Goal: Answer question/provide support: Share knowledge or assist other users

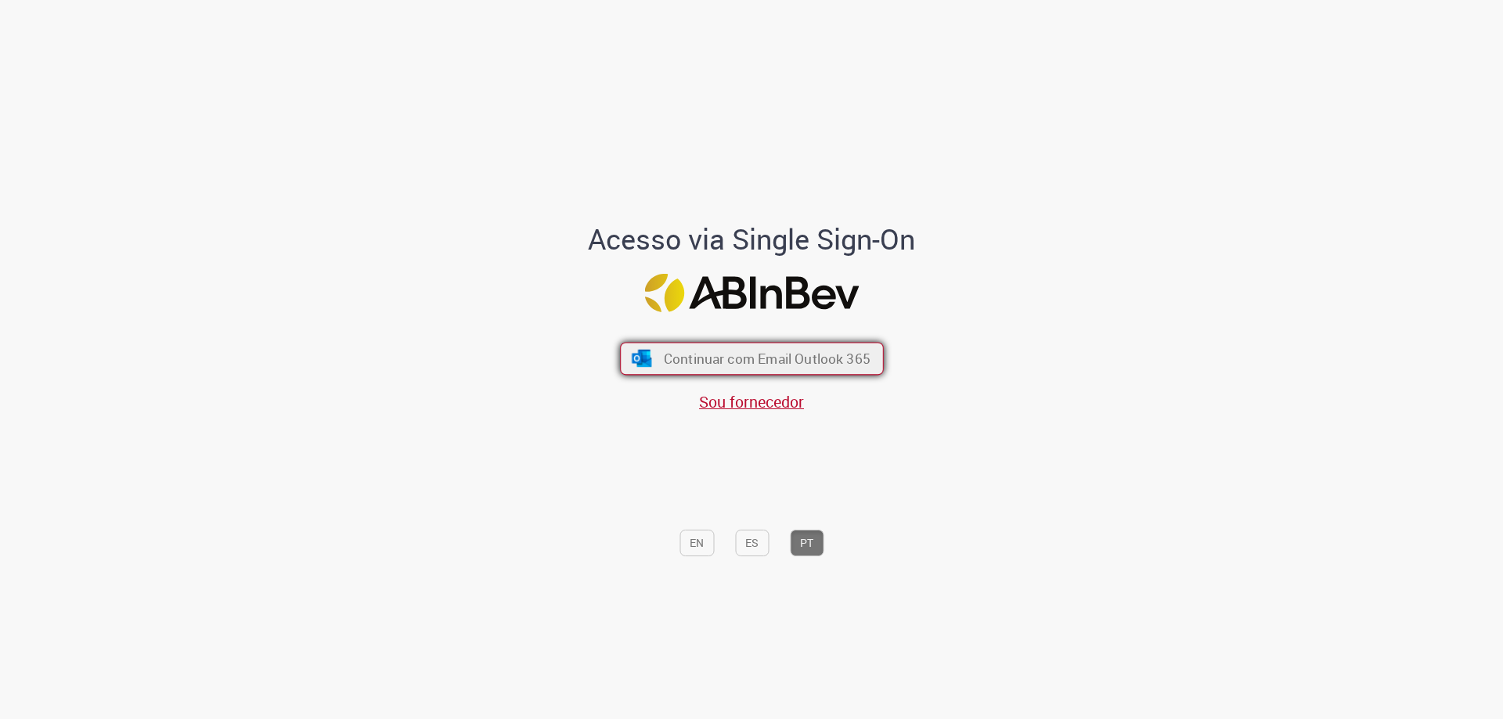
click at [769, 366] on span "Continuar com Email Outlook 365" at bounding box center [766, 359] width 207 height 18
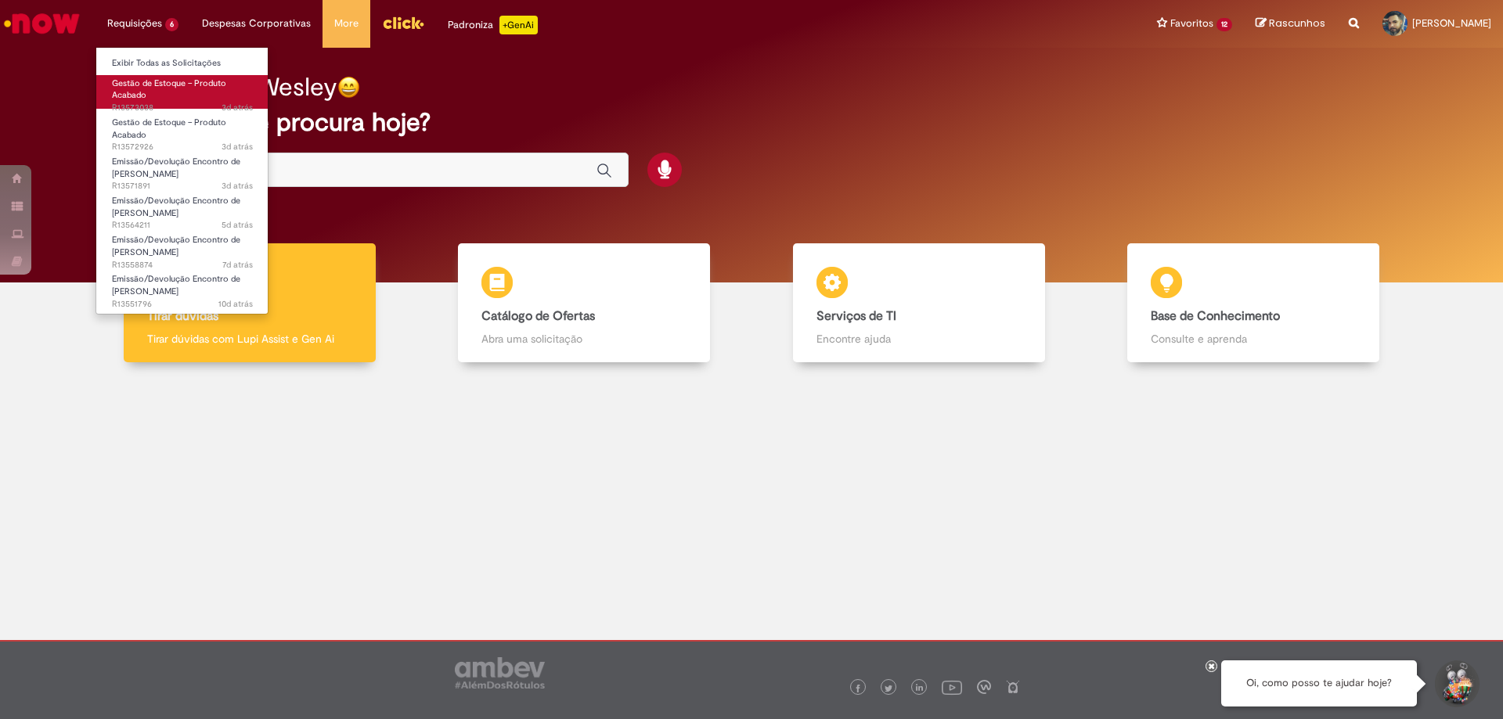
click at [146, 81] on span "Gestão de Estoque – Produto Acabado" at bounding box center [169, 89] width 114 height 24
click at [176, 88] on span "Gestão de Estoque – Produto Acabado" at bounding box center [169, 89] width 114 height 24
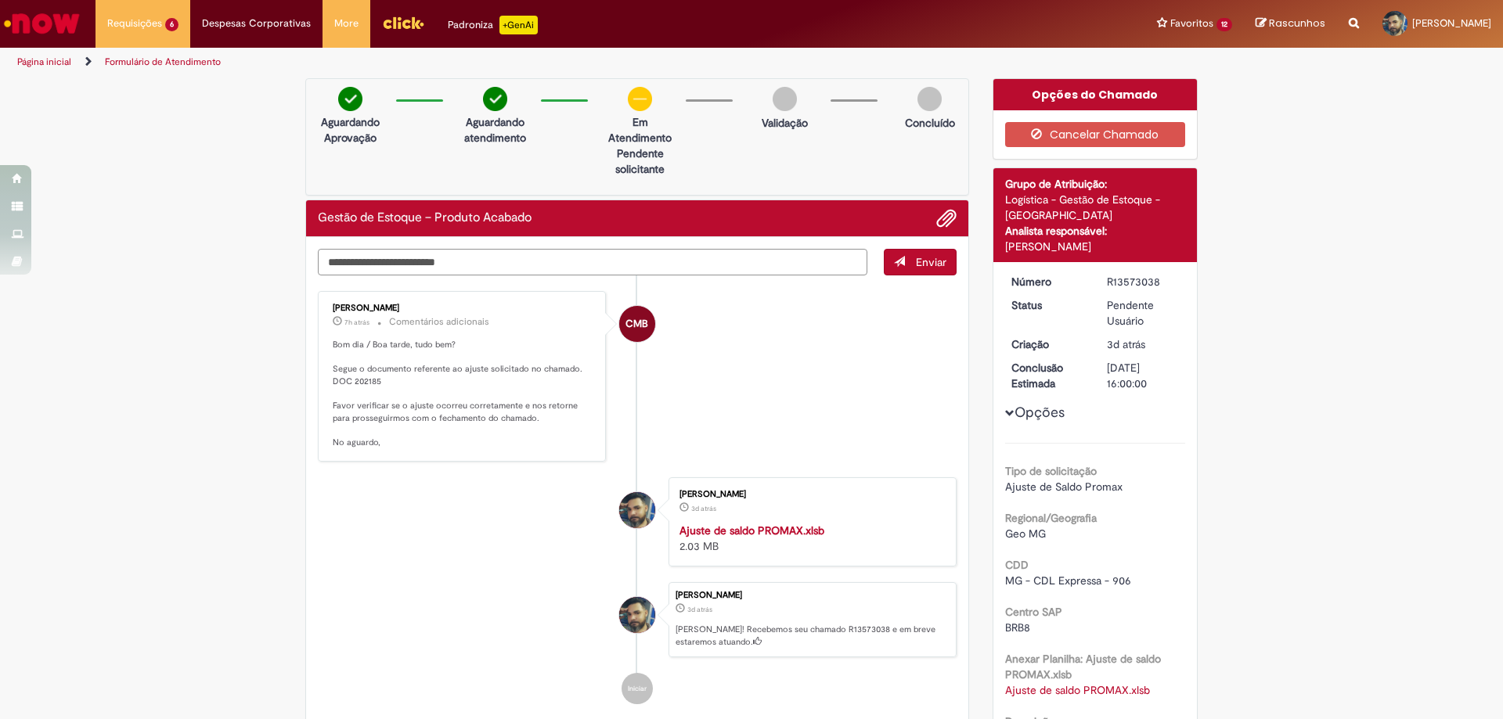
click at [452, 255] on textarea "Digite sua mensagem aqui..." at bounding box center [592, 262] width 549 height 27
type textarea "**********"
click at [921, 266] on span "Enviar" at bounding box center [931, 262] width 31 height 14
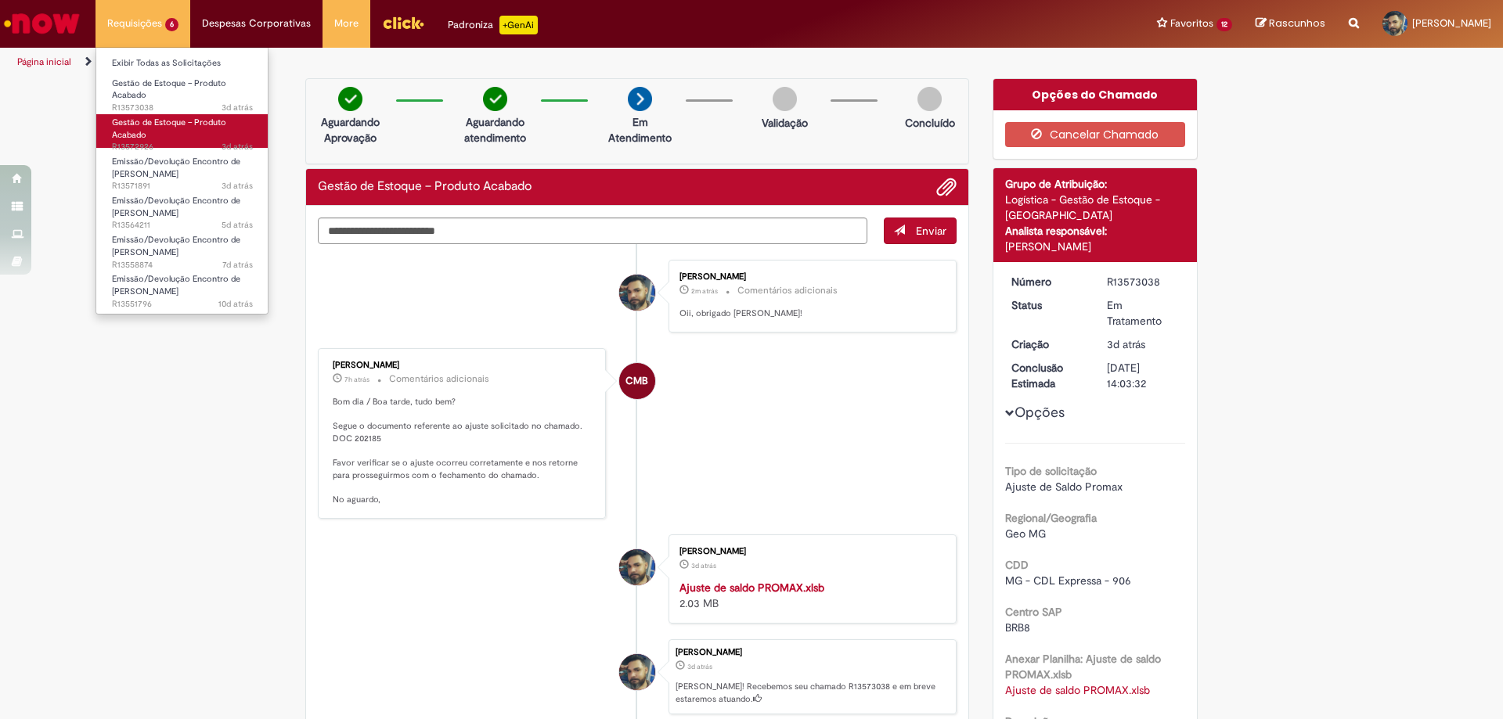
click at [150, 119] on span "Gestão de Estoque – Produto Acabado" at bounding box center [169, 129] width 114 height 24
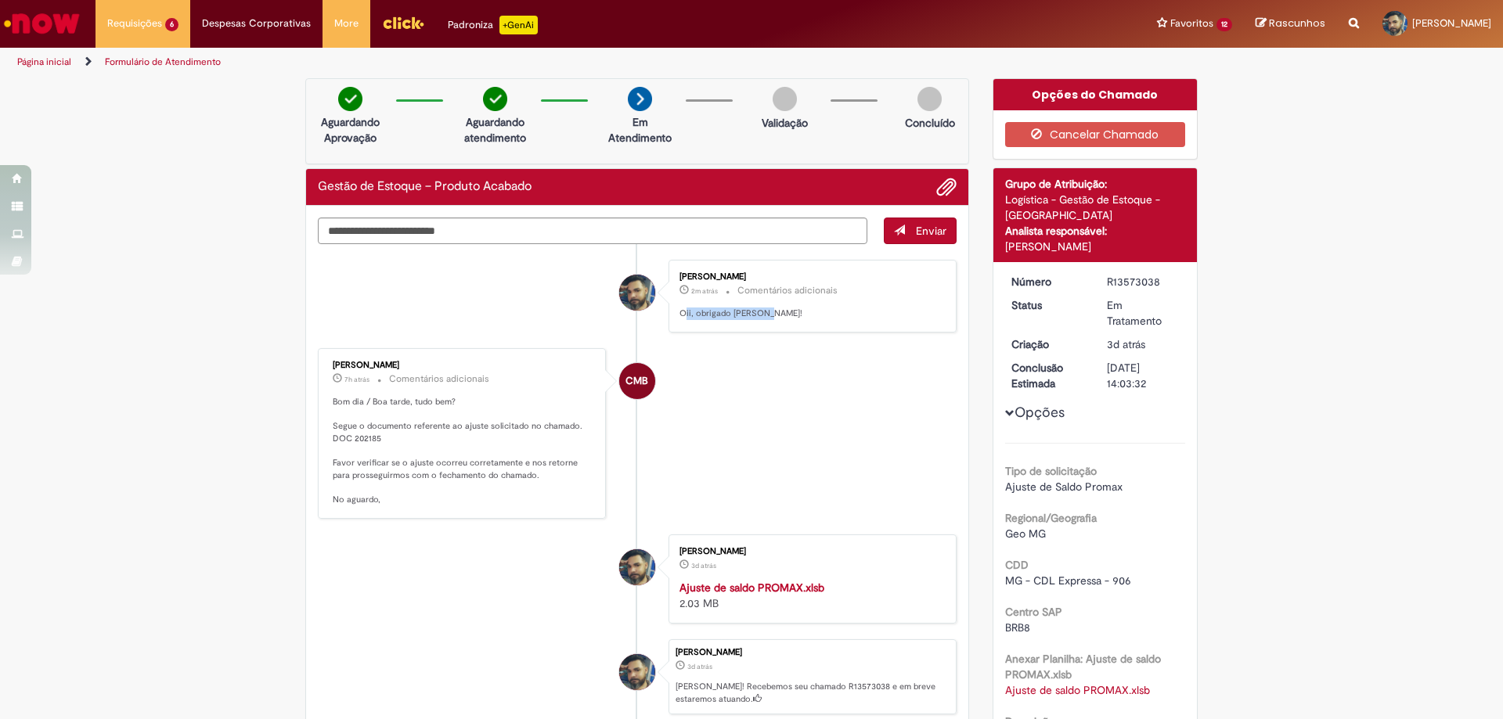
drag, startPoint x: 763, startPoint y: 311, endPoint x: 681, endPoint y: 319, distance: 82.6
click at [681, 319] on p "Oii, obrigado [PERSON_NAME]!" at bounding box center [809, 314] width 261 height 13
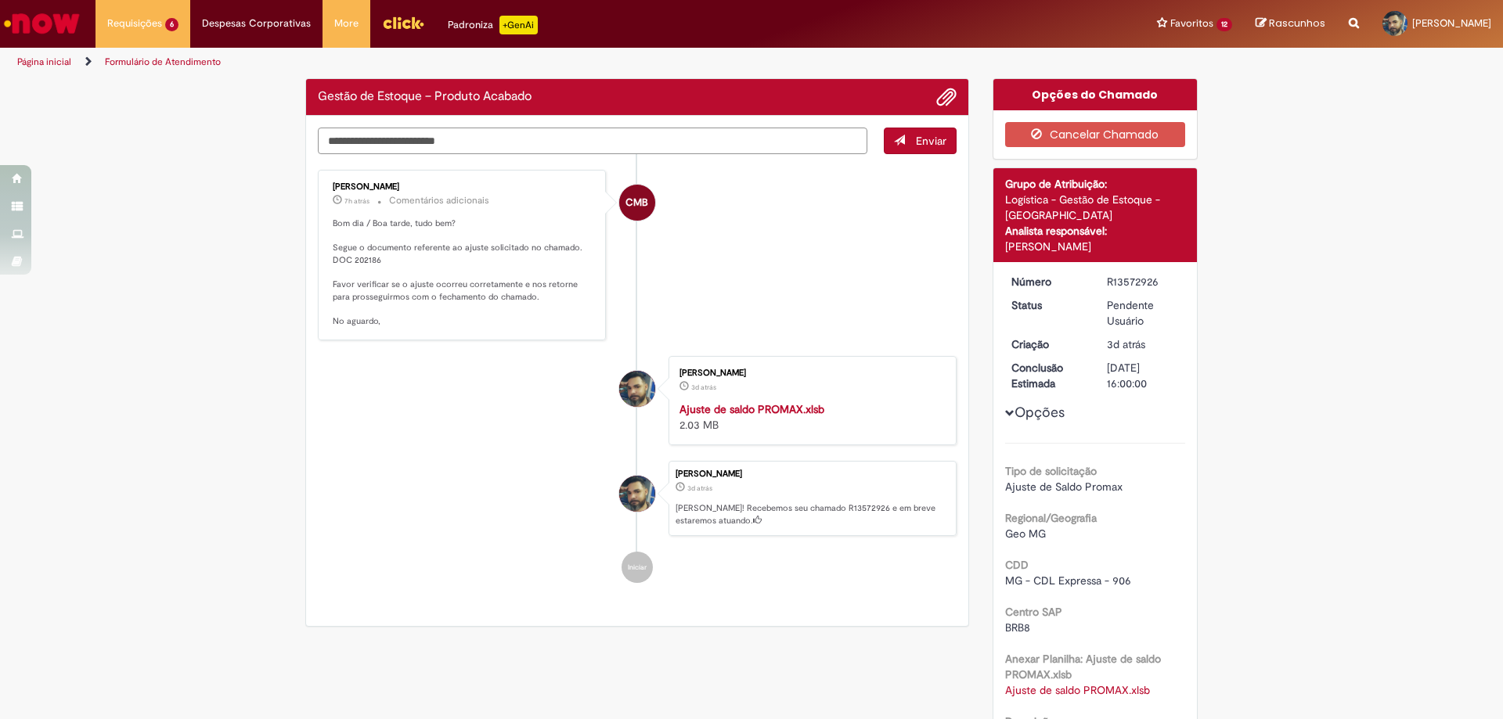
click at [417, 143] on div "Verificar Código de Barras Gestão de Estoque – Produto Acabado Enviar CMB [PERS…" at bounding box center [637, 356] width 687 height 557
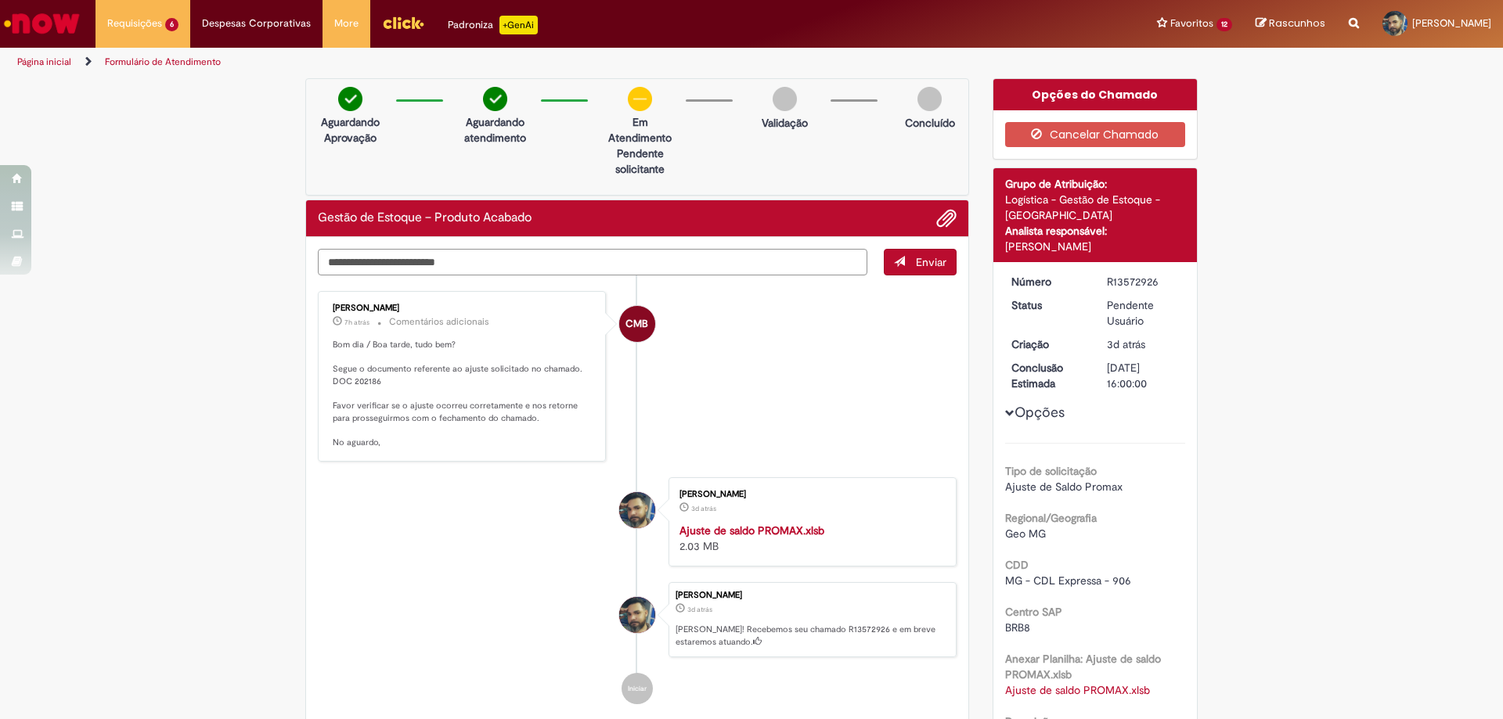
paste textarea "**********"
type textarea "*"
type textarea "**********"
click at [928, 263] on span "Enviar" at bounding box center [931, 262] width 31 height 14
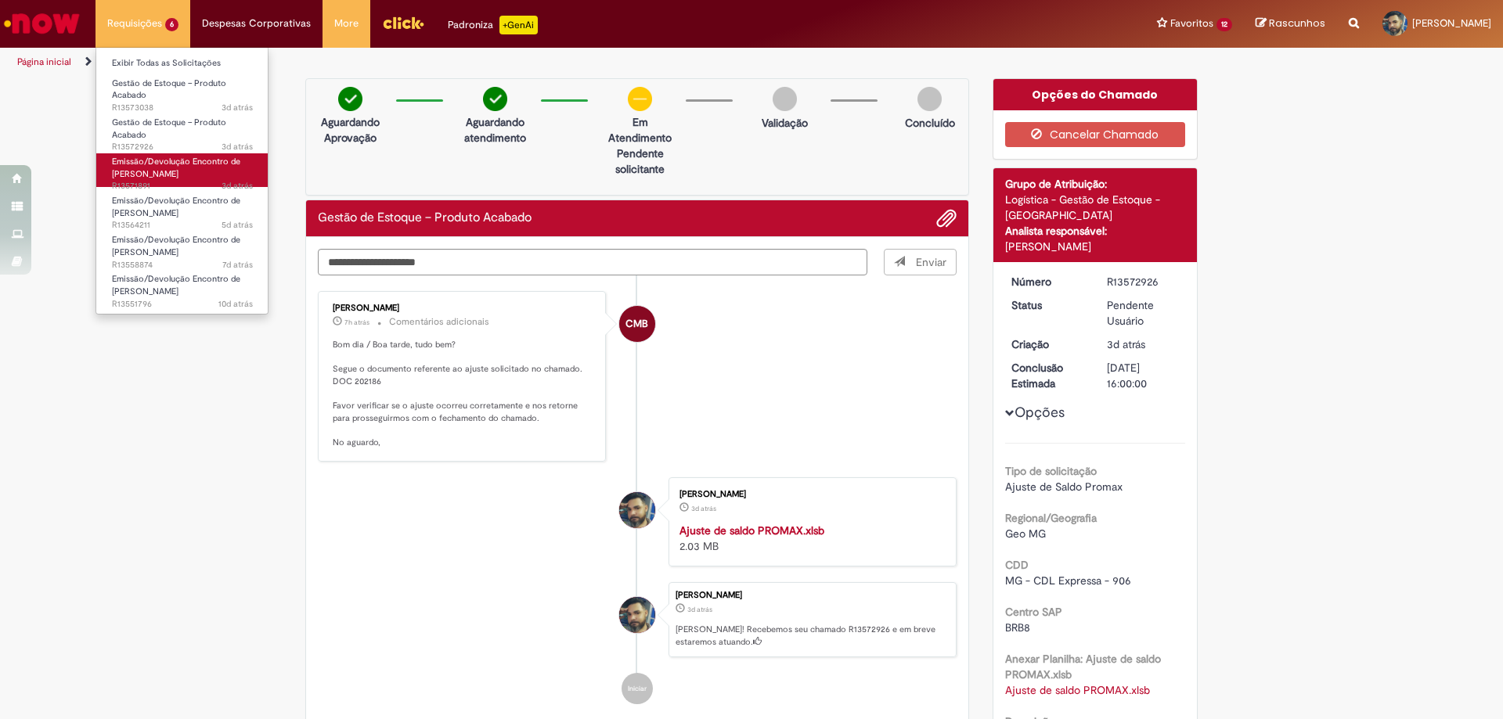
click at [155, 168] on span "Emissão/Devolução Encontro de [PERSON_NAME]" at bounding box center [176, 168] width 128 height 24
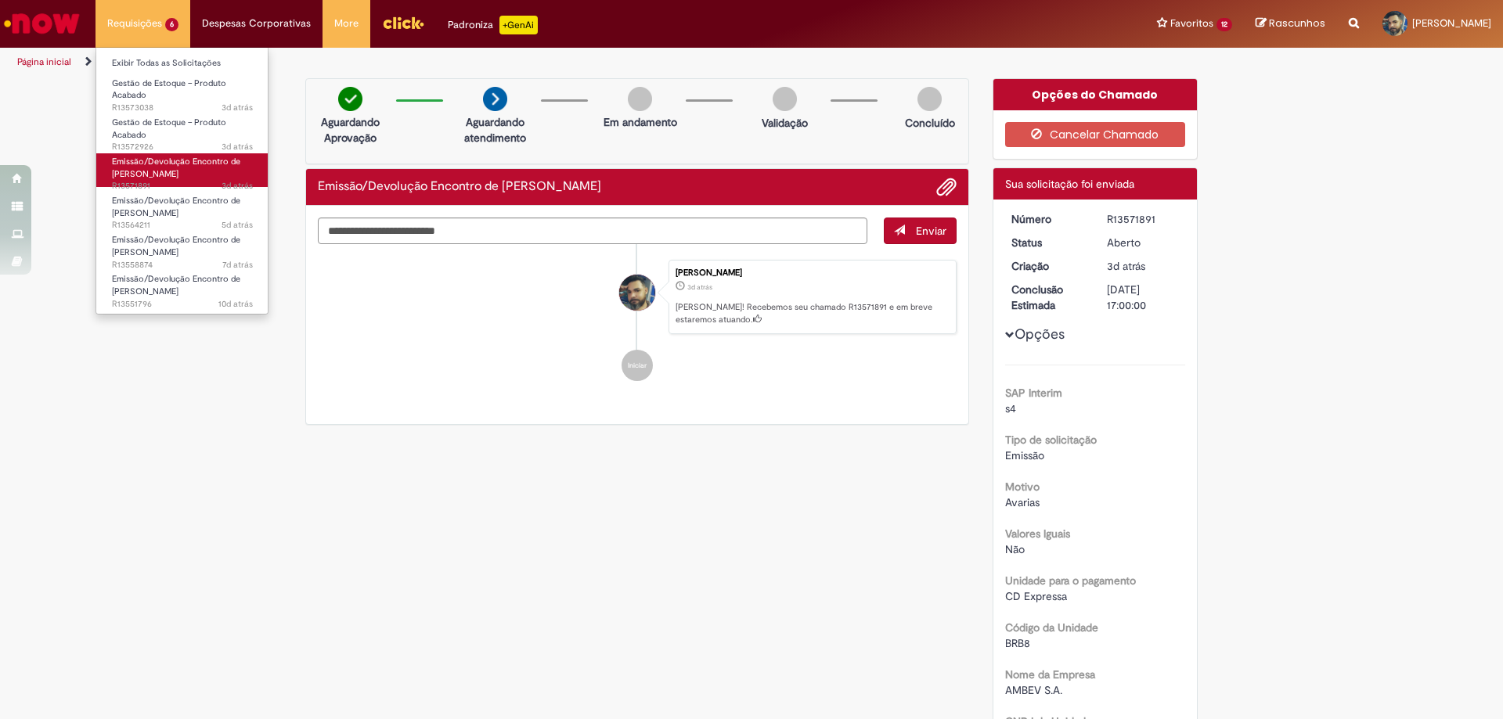
click at [155, 168] on span "Emissão/Devolução Encontro de [PERSON_NAME]" at bounding box center [176, 168] width 128 height 24
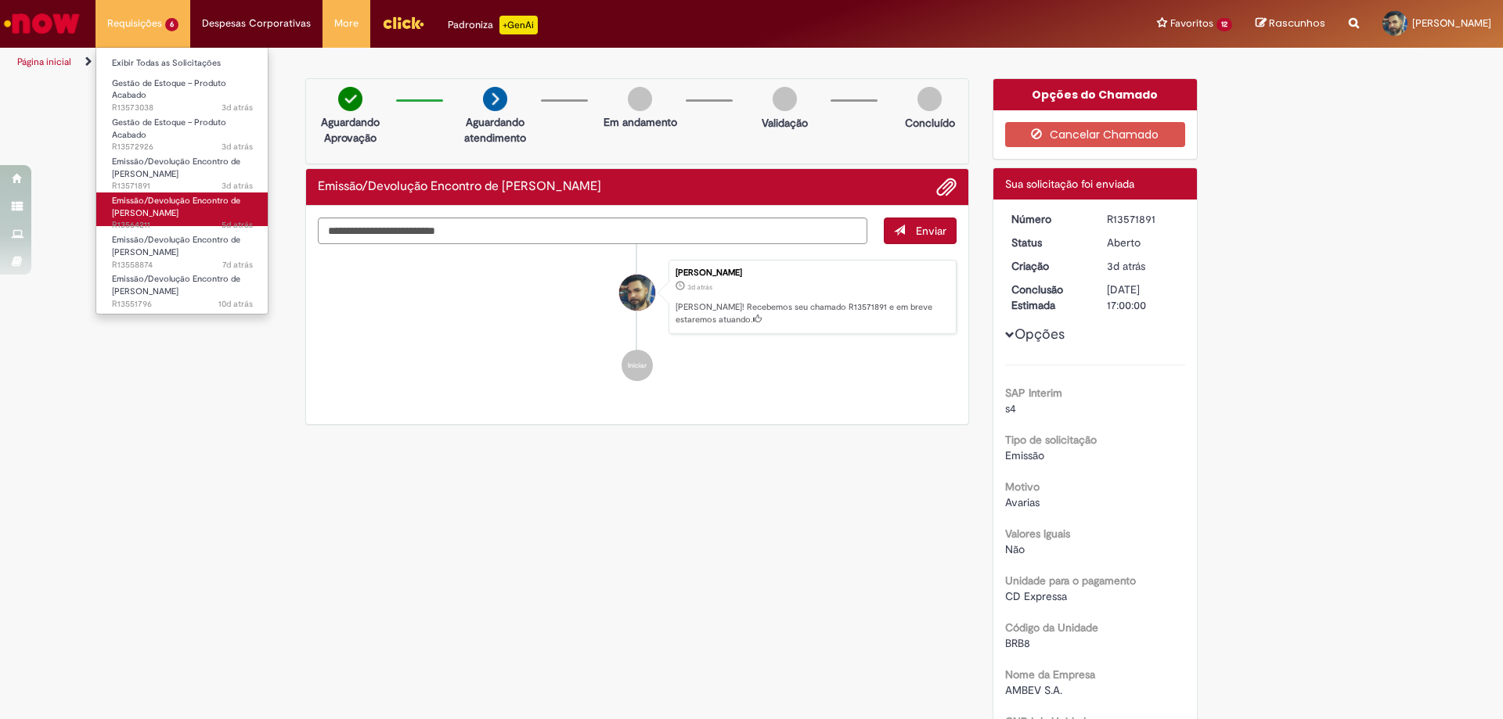
click at [171, 213] on span "Emissão/Devolução Encontro de [PERSON_NAME]" at bounding box center [176, 207] width 128 height 24
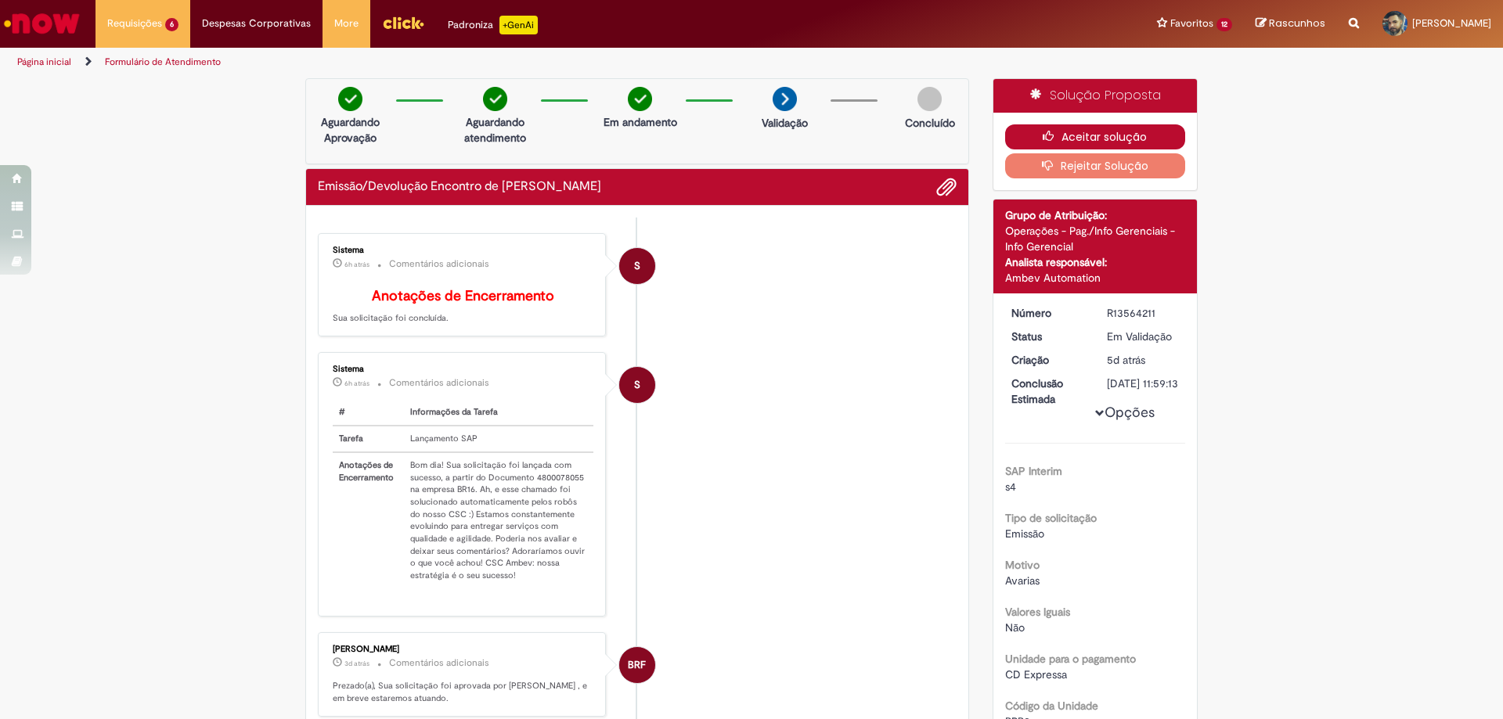
click at [1105, 138] on button "Aceitar solução" at bounding box center [1095, 136] width 181 height 25
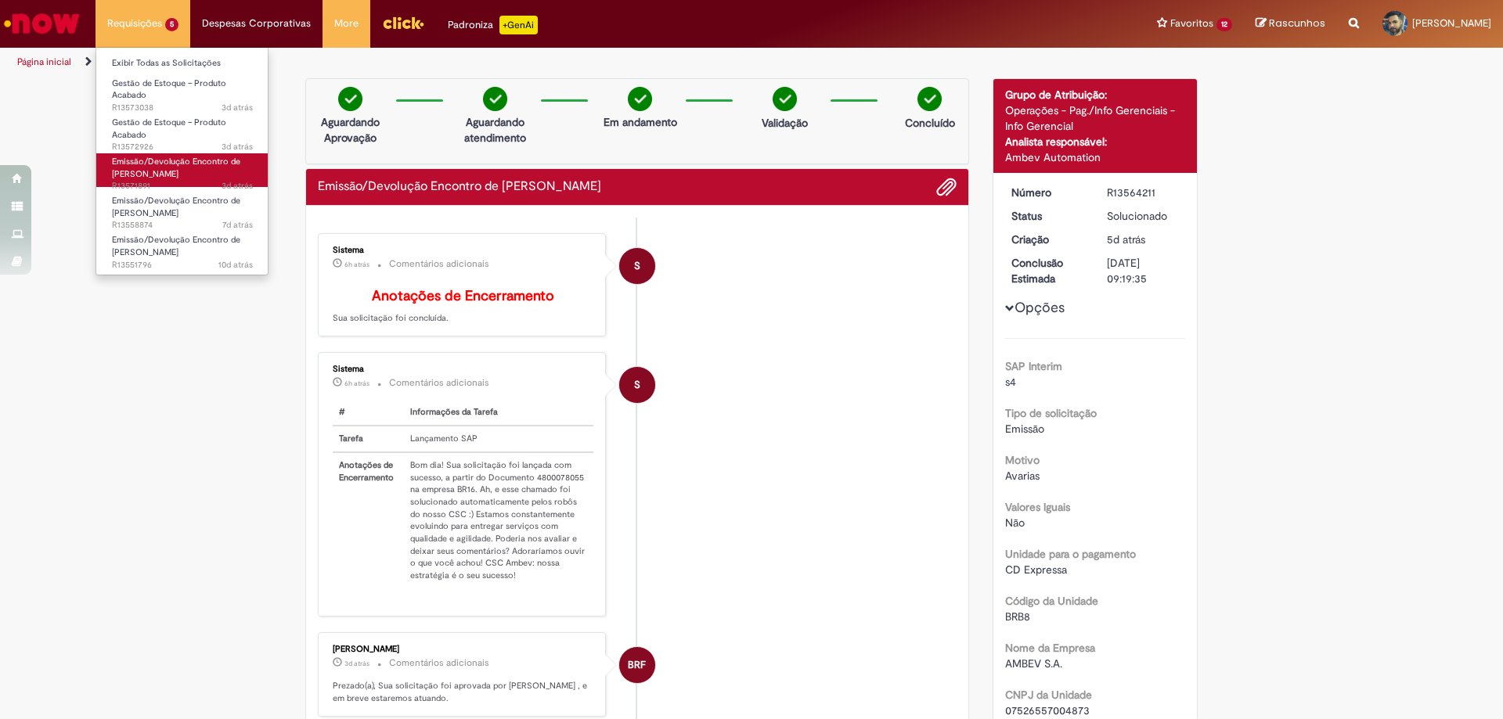
click at [167, 161] on span "Emissão/Devolução Encontro de [PERSON_NAME]" at bounding box center [176, 168] width 128 height 24
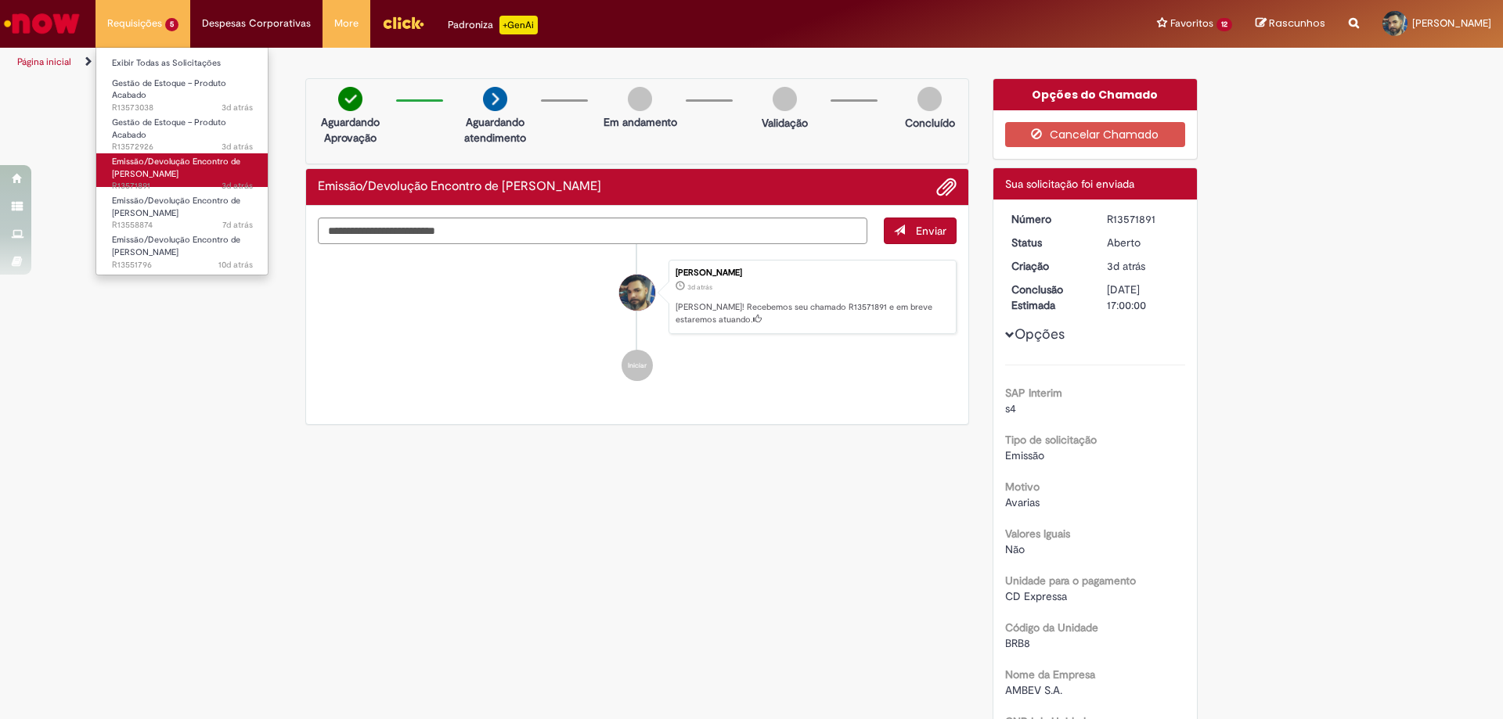
click at [152, 158] on span "Emissão/Devolução Encontro de [PERSON_NAME]" at bounding box center [176, 168] width 128 height 24
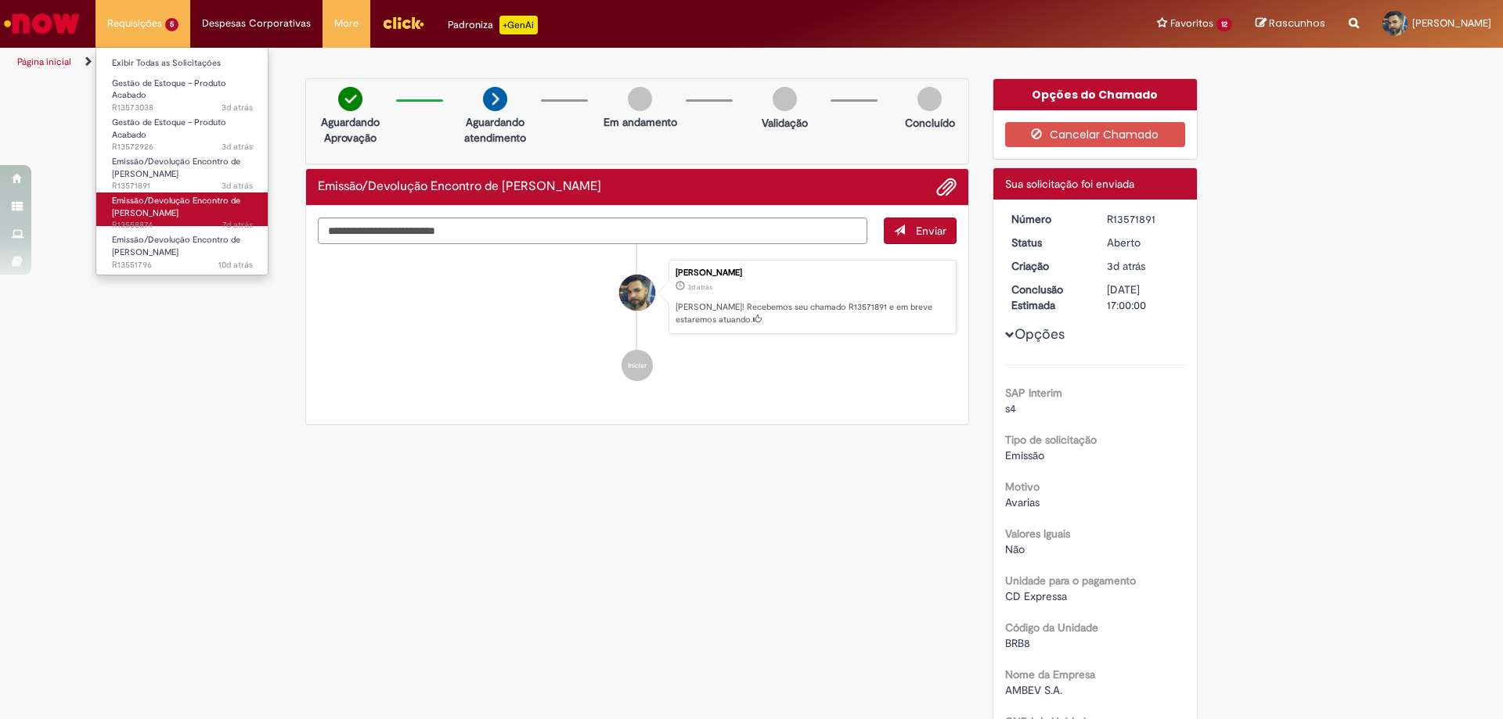
click at [160, 204] on span "Emissão/Devolução Encontro de [PERSON_NAME]" at bounding box center [176, 207] width 128 height 24
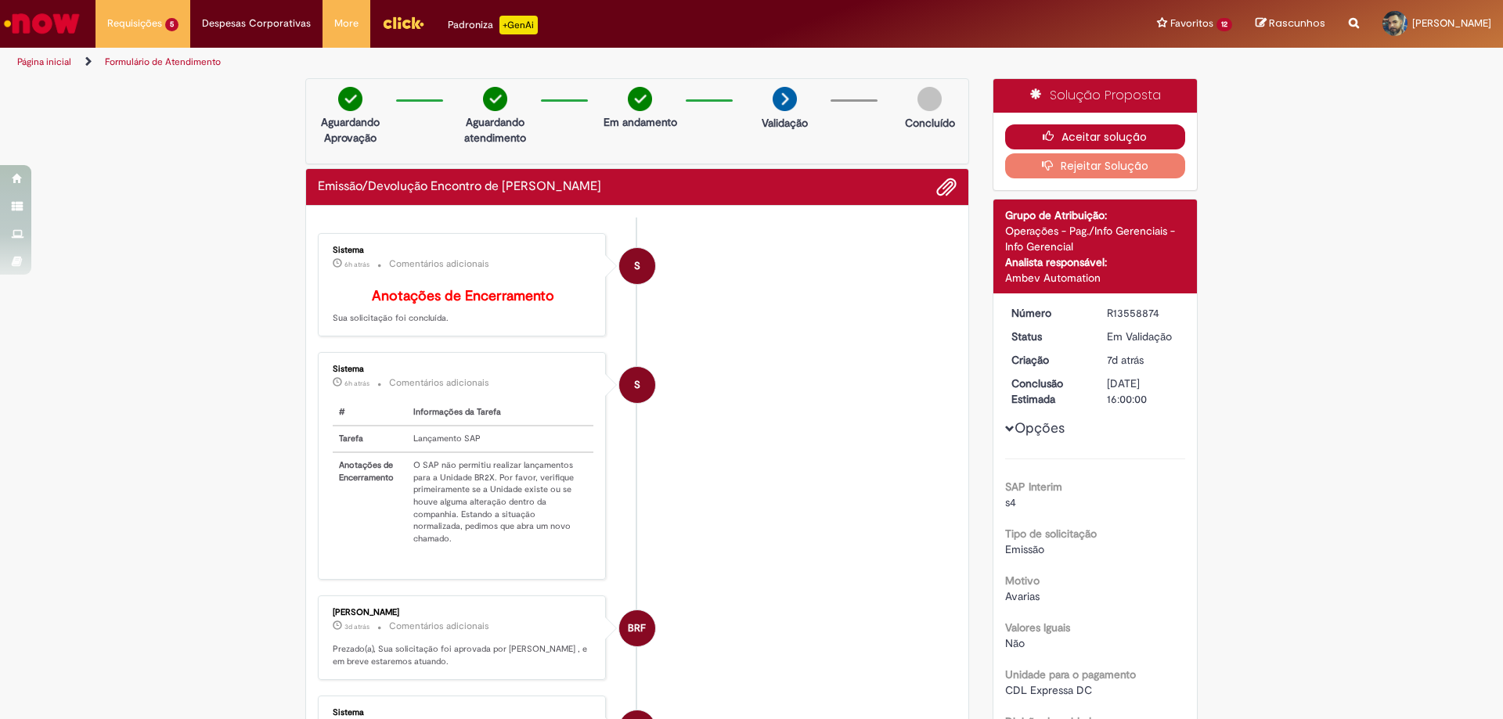
click at [1105, 141] on button "Aceitar solução" at bounding box center [1095, 136] width 181 height 25
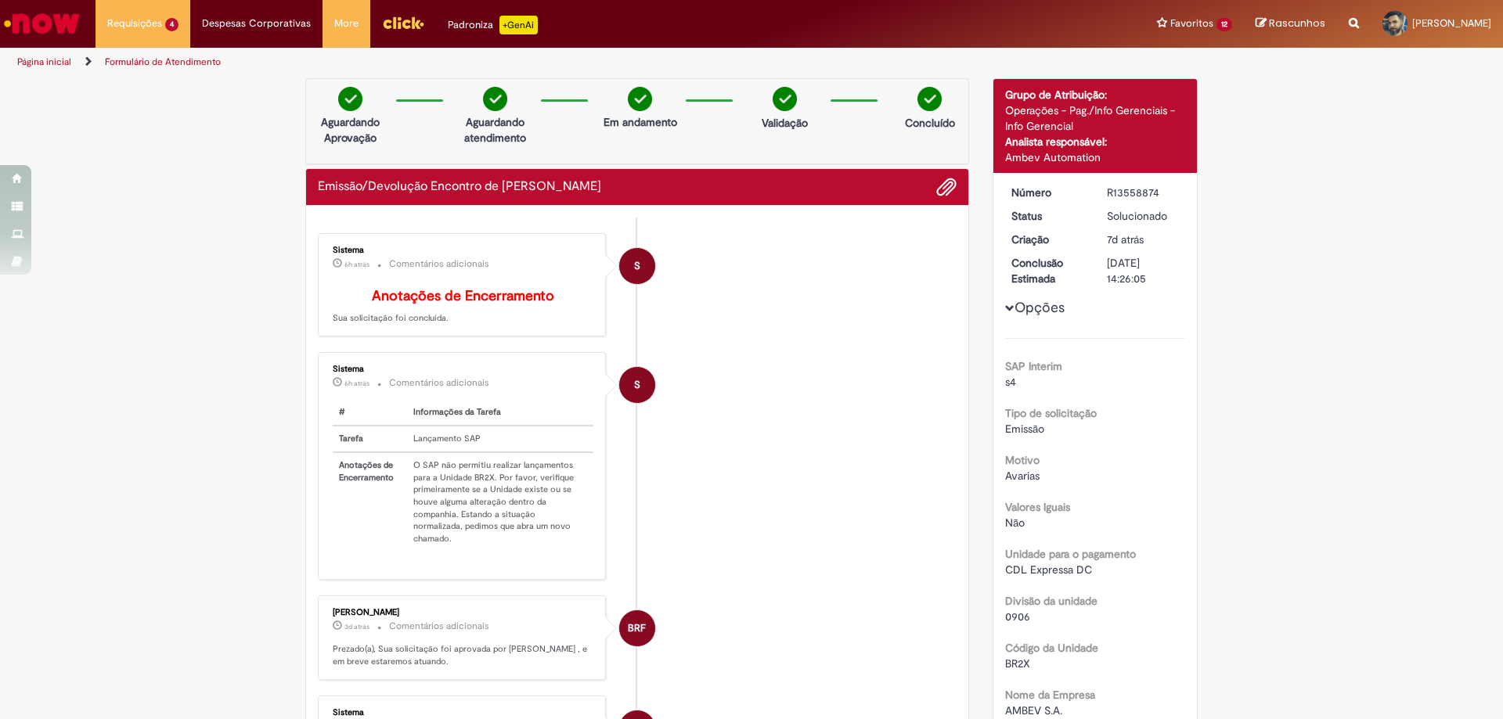
scroll to position [78, 0]
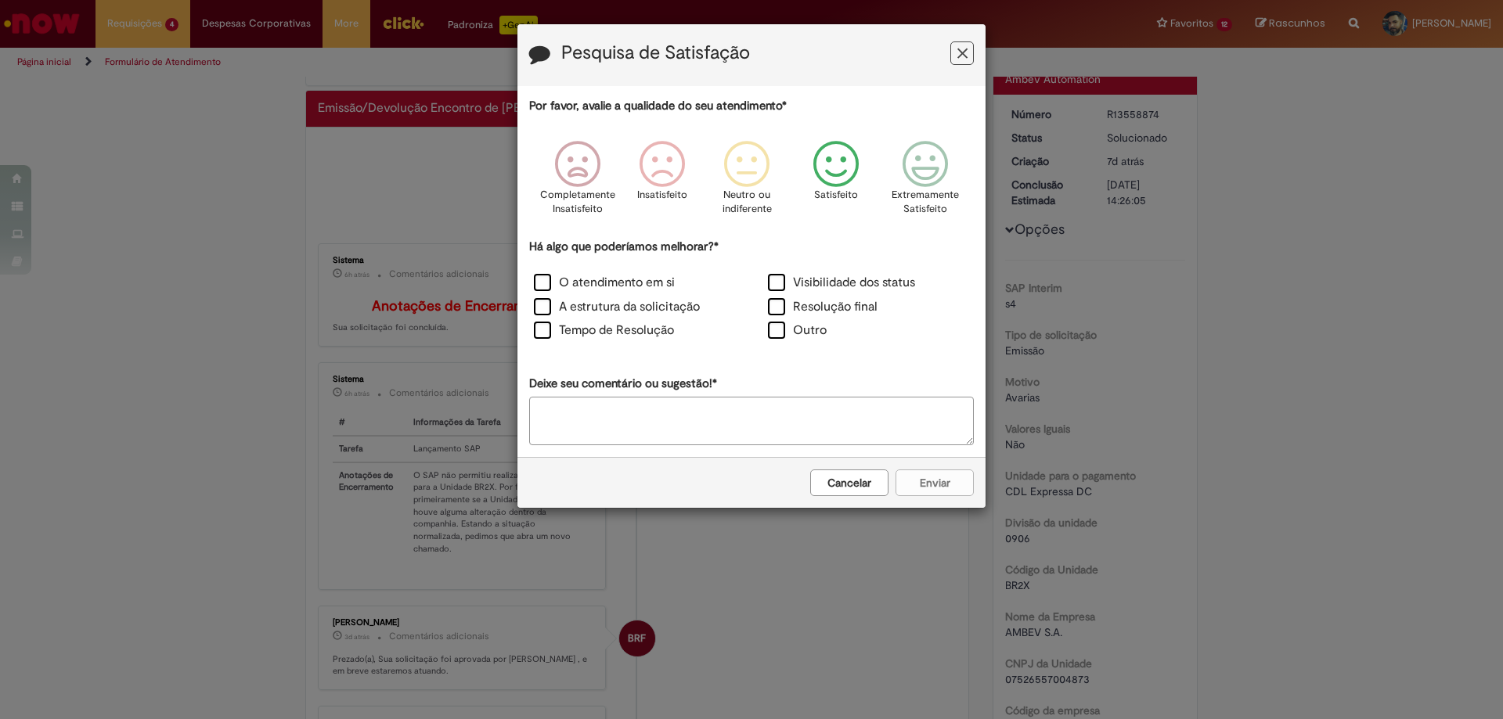
click at [843, 177] on icon "Feedback" at bounding box center [836, 164] width 59 height 47
click at [544, 280] on label "O atendimento em si" at bounding box center [604, 283] width 141 height 18
click at [535, 329] on label "Tempo de Resolução" at bounding box center [604, 331] width 140 height 18
click at [540, 307] on label "A estrutura da solicitação" at bounding box center [617, 307] width 166 height 18
click at [788, 277] on label "Visibilidade dos status" at bounding box center [841, 283] width 147 height 18
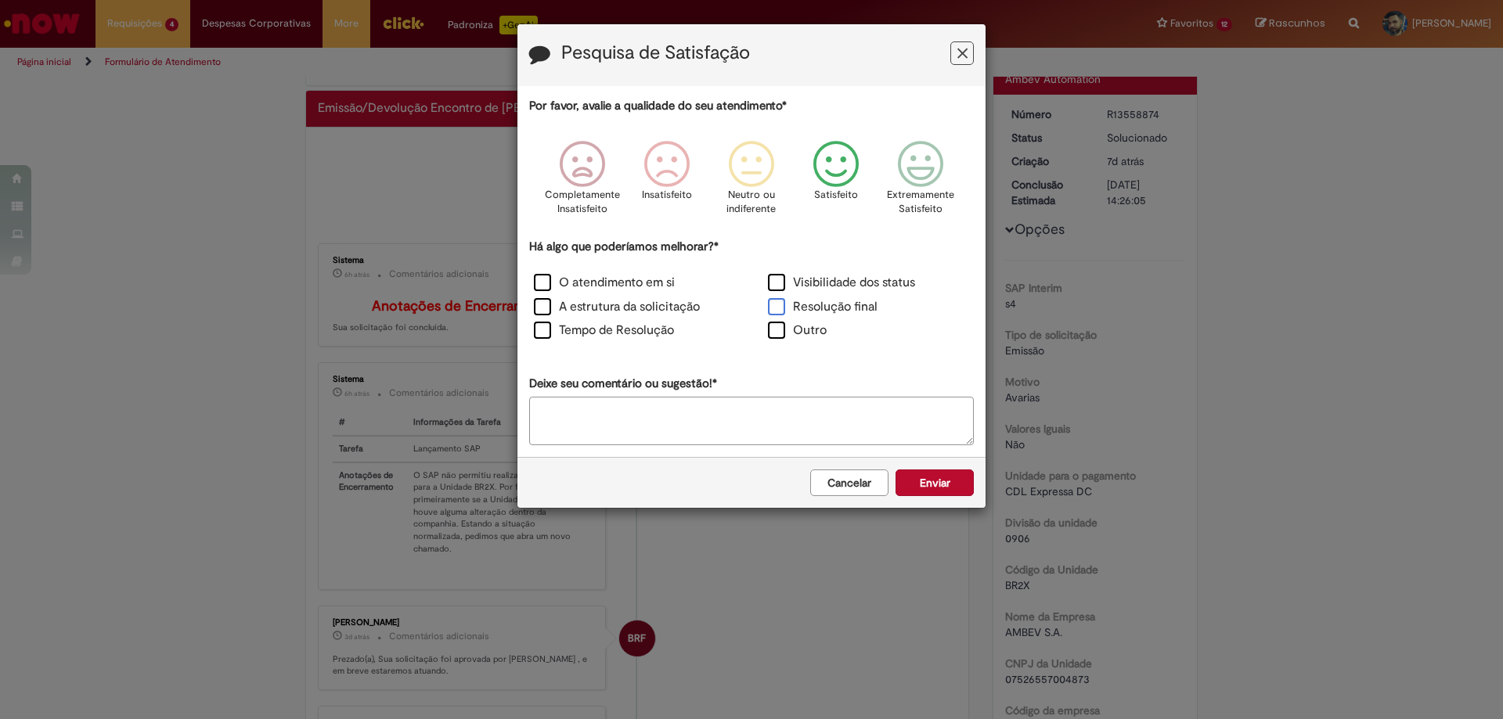
click at [783, 301] on label "Resolução final" at bounding box center [823, 307] width 110 height 18
click at [768, 304] on label "Resolução final" at bounding box center [823, 307] width 110 height 18
click at [948, 492] on button "Enviar" at bounding box center [934, 483] width 78 height 27
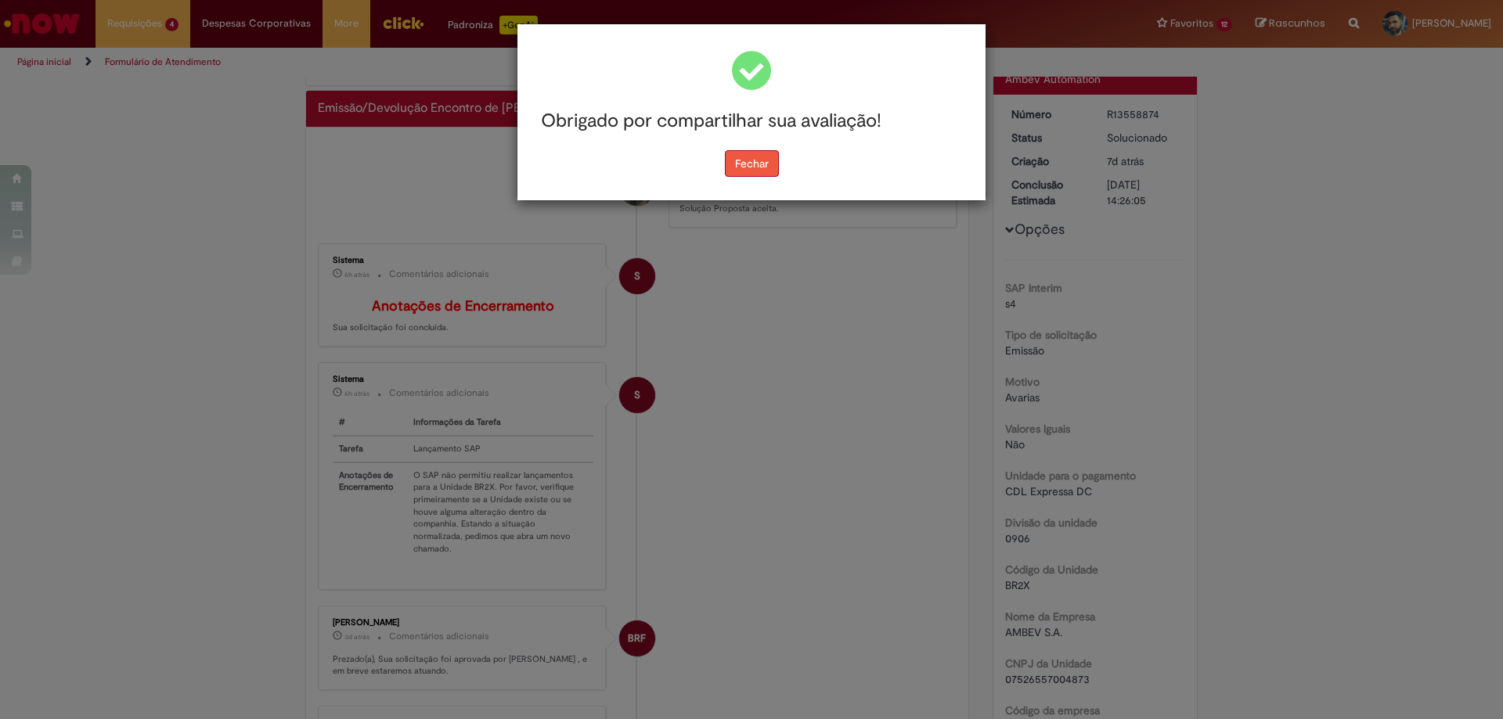
click at [733, 167] on button "Fechar" at bounding box center [752, 163] width 54 height 27
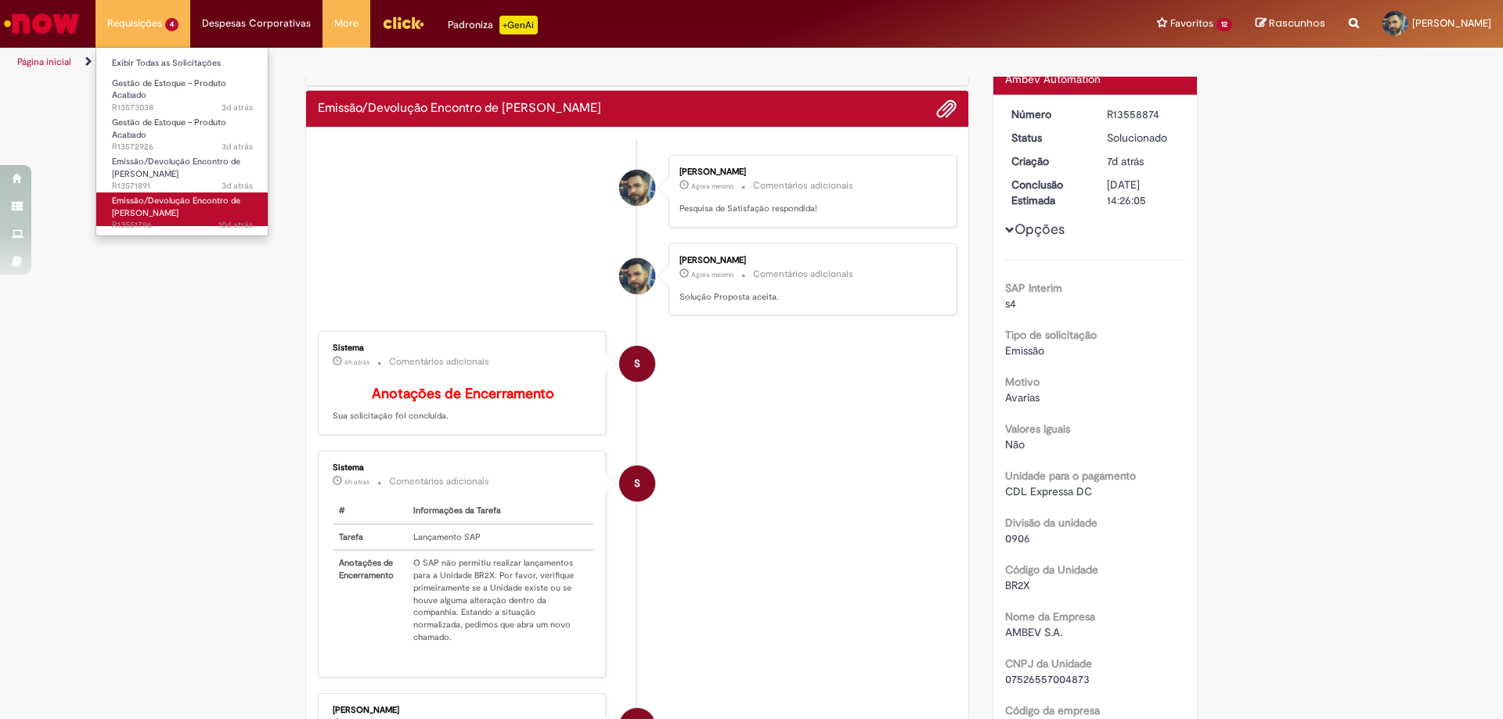
click at [160, 201] on span "Emissão/Devolução Encontro de [PERSON_NAME]" at bounding box center [176, 207] width 128 height 24
click at [176, 201] on span "Emissão/Devolução Encontro de [PERSON_NAME]" at bounding box center [176, 207] width 128 height 24
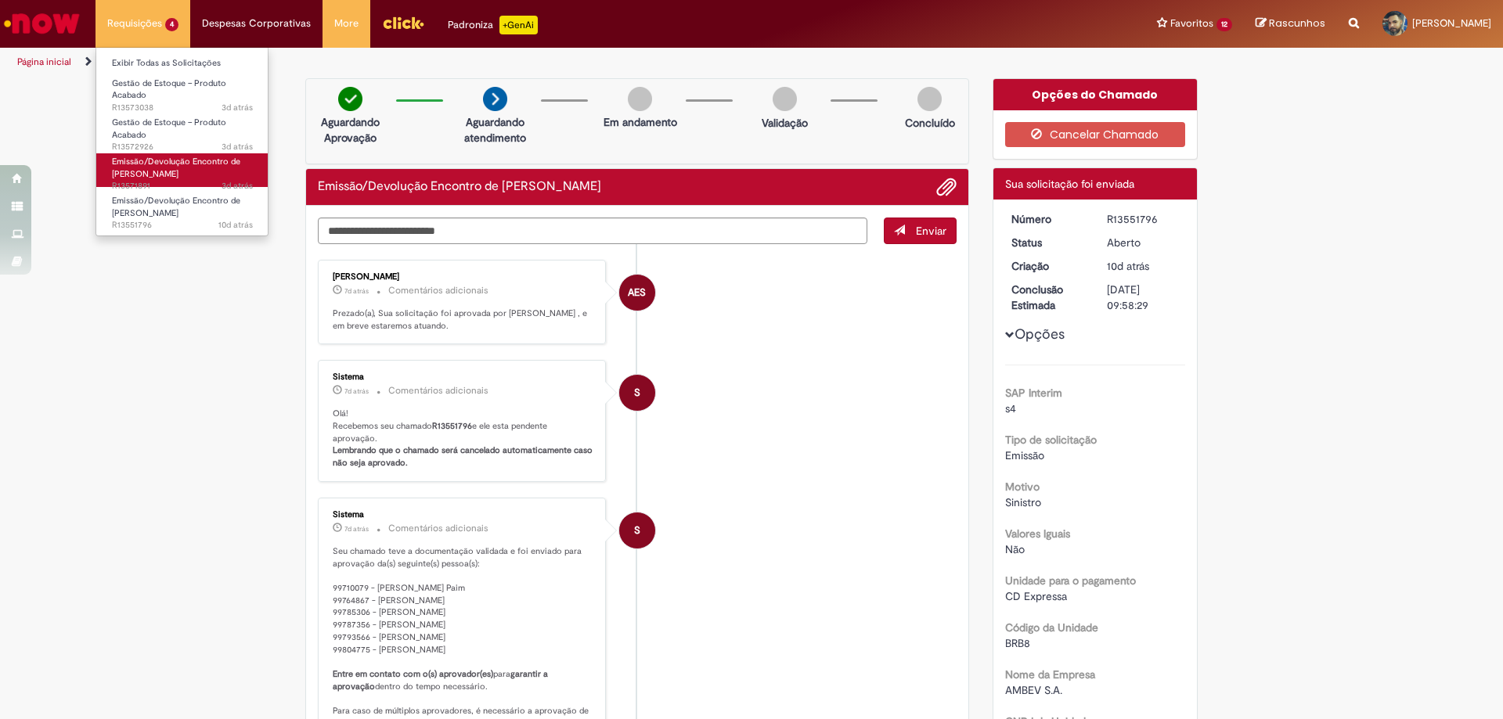
click at [165, 165] on span "Emissão/Devolução Encontro de [PERSON_NAME]" at bounding box center [176, 168] width 128 height 24
